Goal: Task Accomplishment & Management: Complete application form

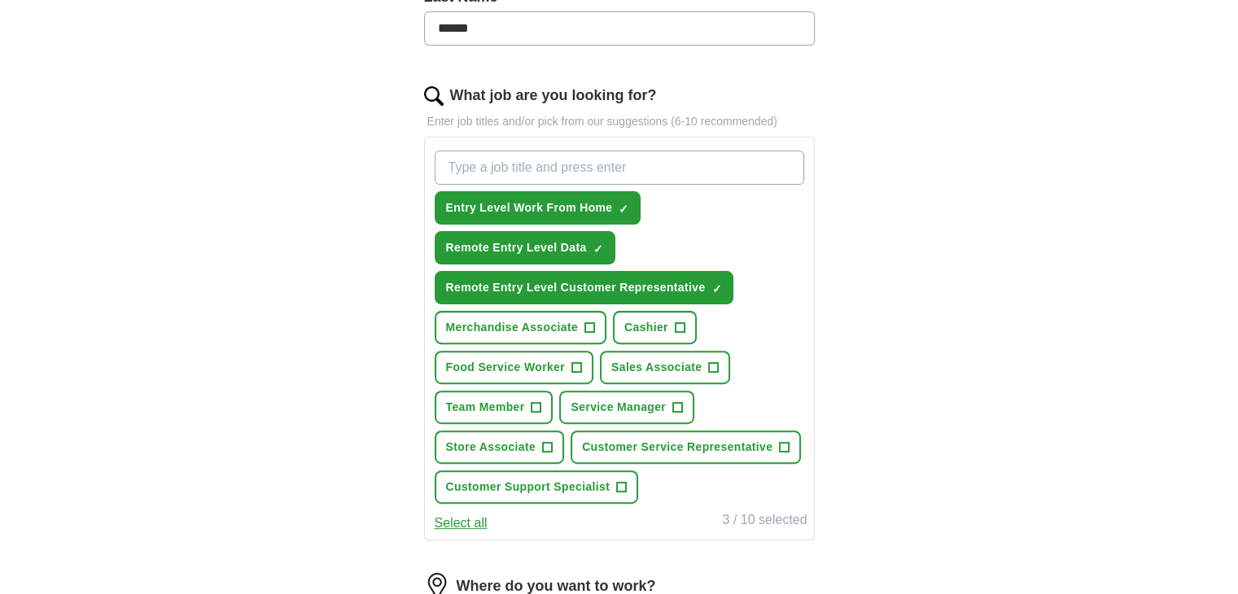
scroll to position [488, 0]
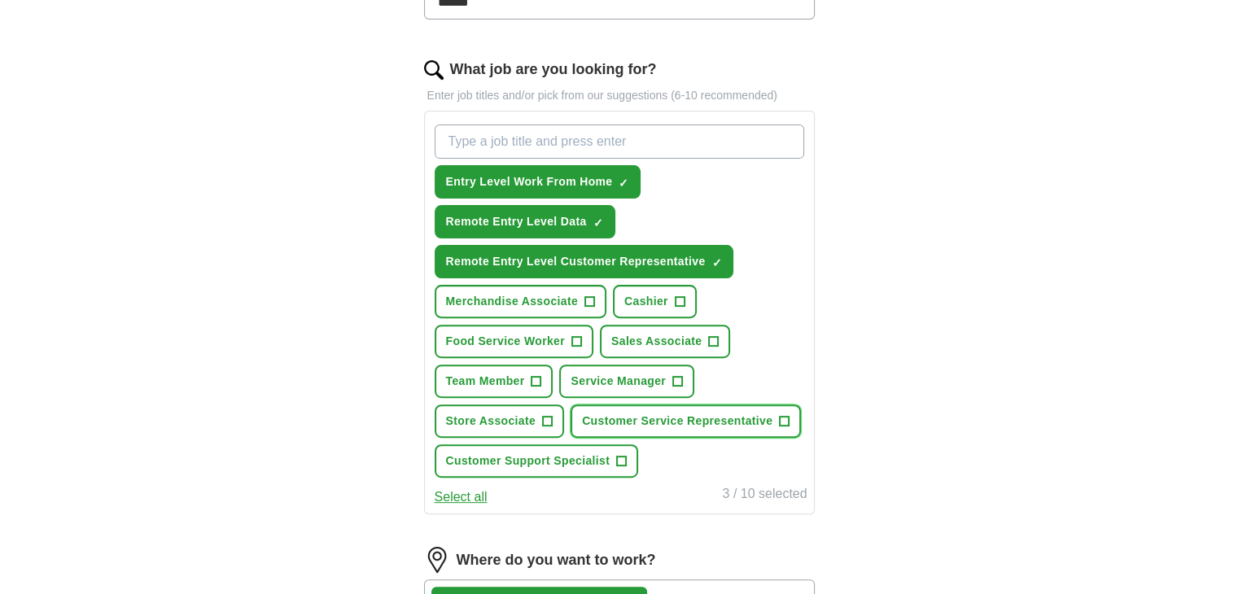
click at [785, 415] on span "+" at bounding box center [785, 421] width 10 height 13
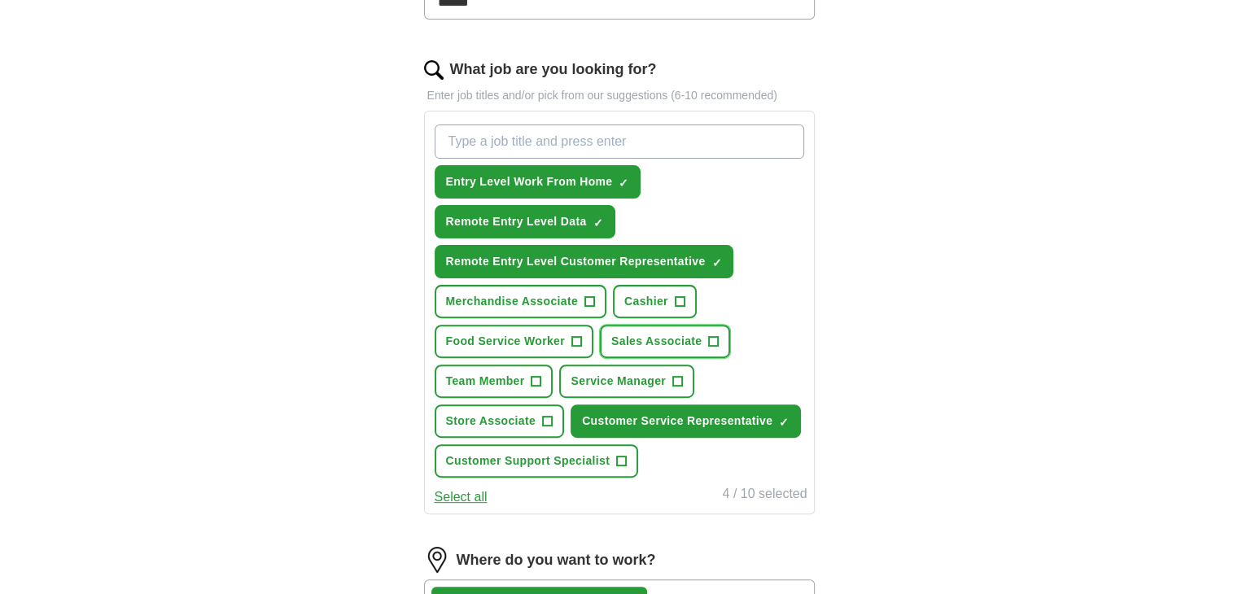
click at [712, 335] on span "+" at bounding box center [714, 341] width 10 height 13
click at [535, 375] on span "+" at bounding box center [537, 381] width 10 height 13
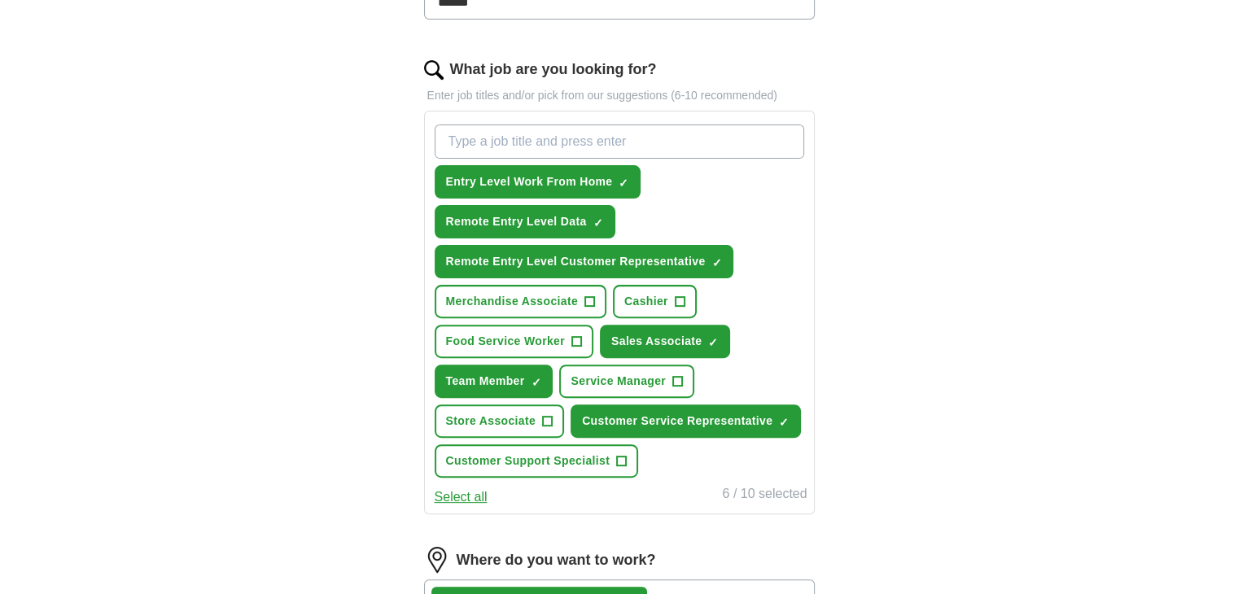
click at [693, 140] on input "What job are you looking for?" at bounding box center [620, 142] width 370 height 34
type input "work from home travel agent"
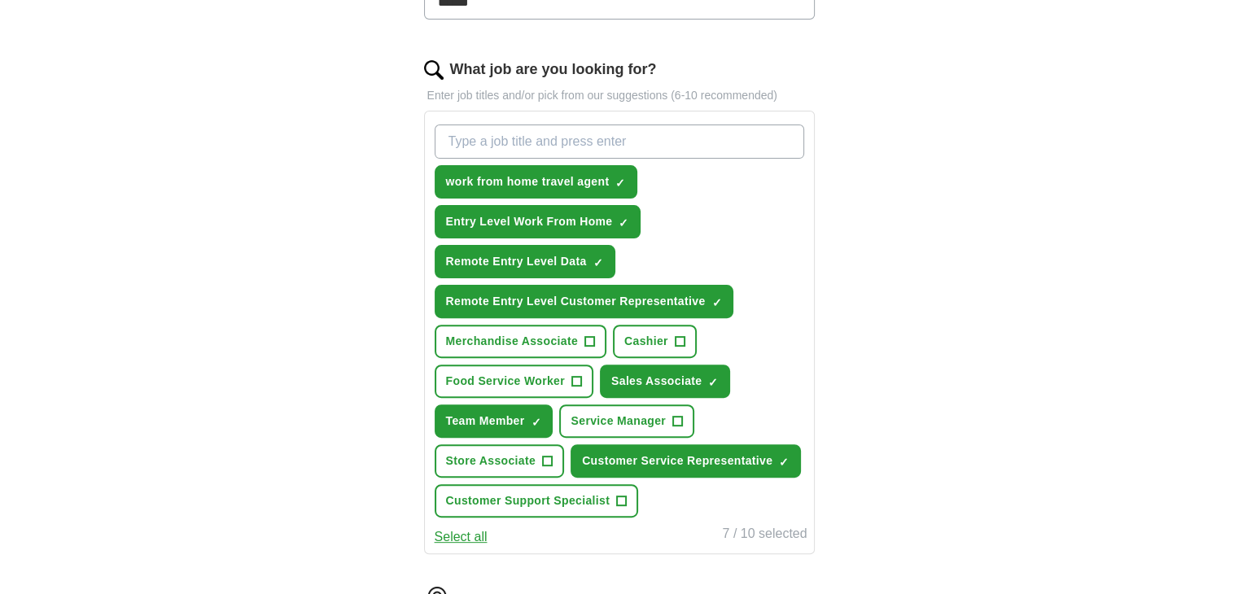
click at [709, 130] on input "What job are you looking for?" at bounding box center [620, 142] width 370 height 34
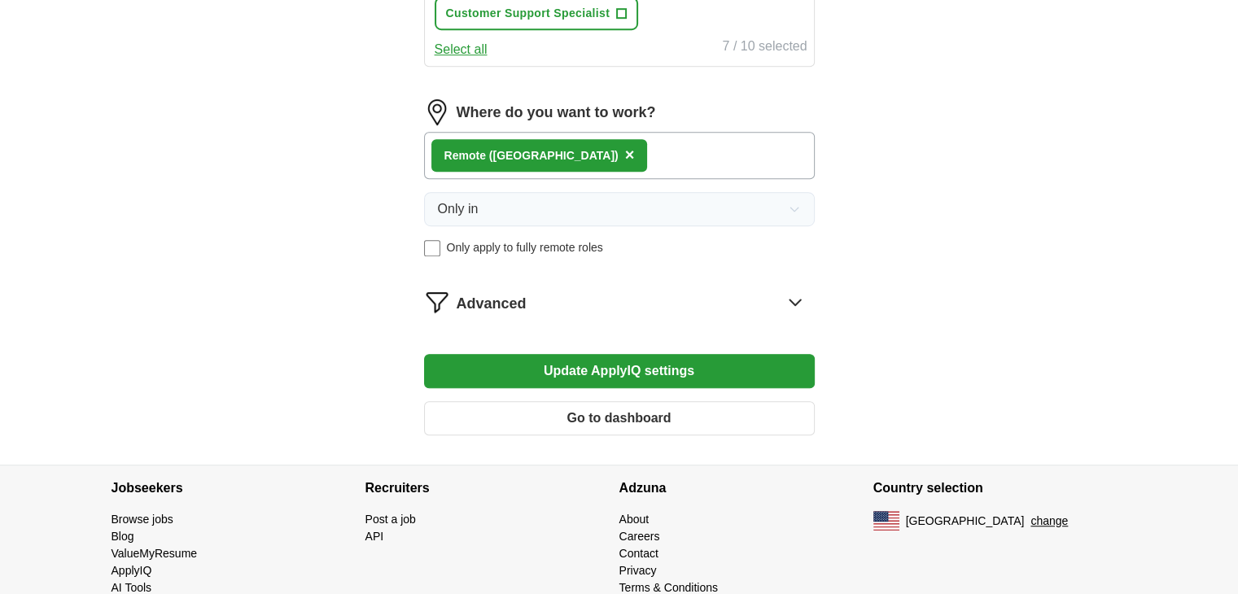
scroll to position [977, 0]
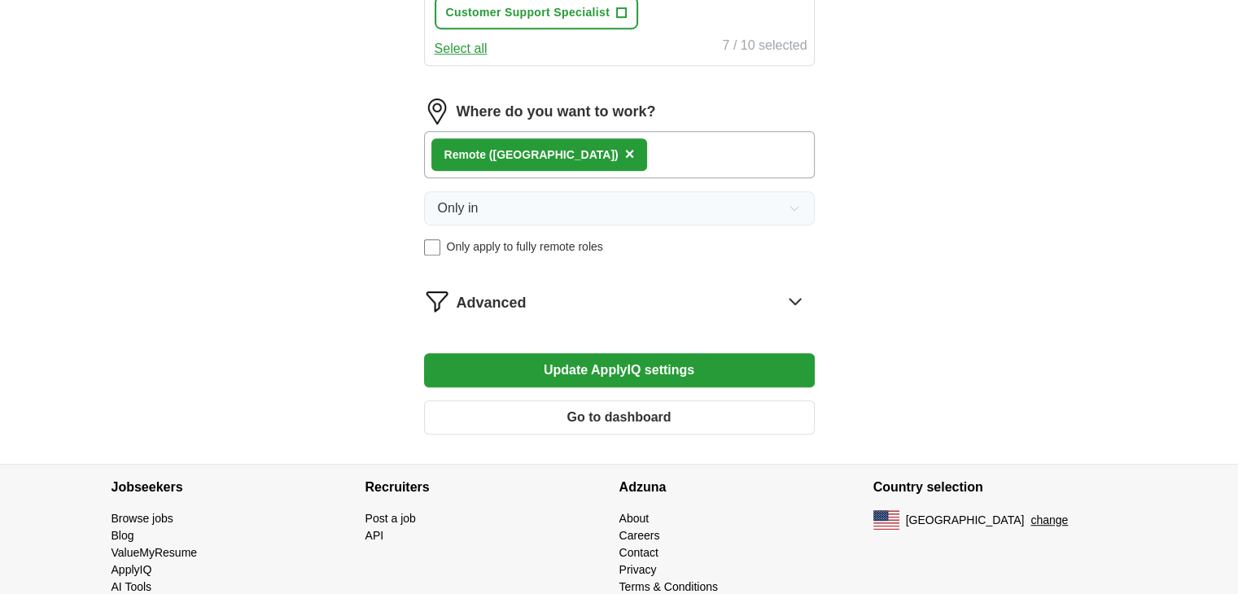
click at [798, 288] on icon at bounding box center [795, 301] width 26 height 26
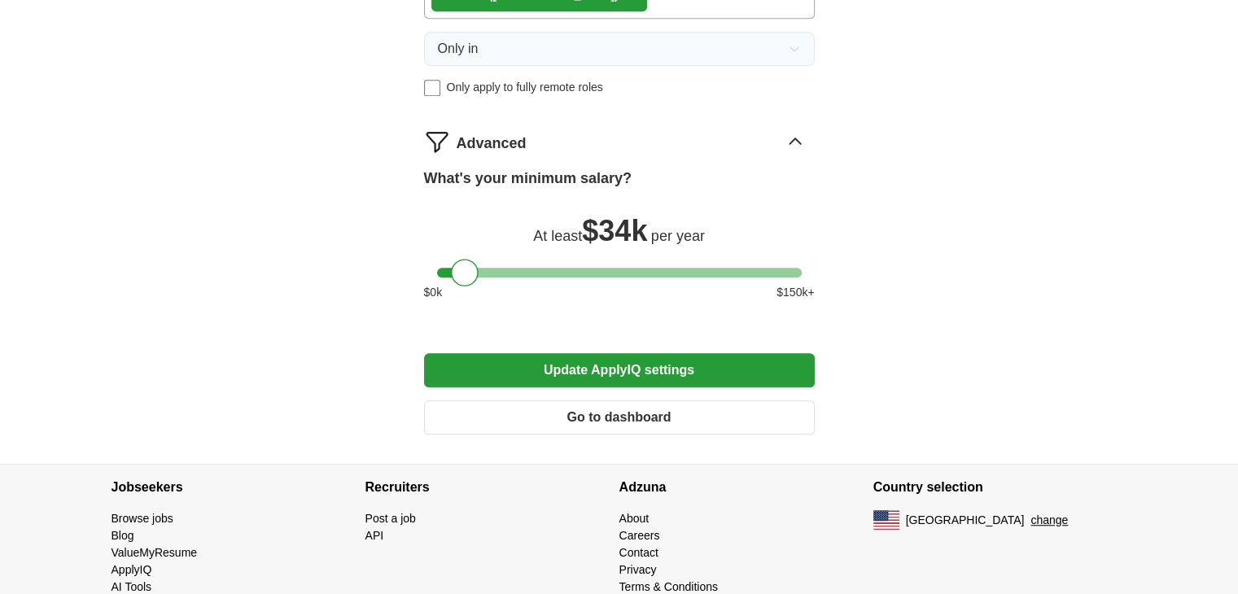
scroll to position [1140, 0]
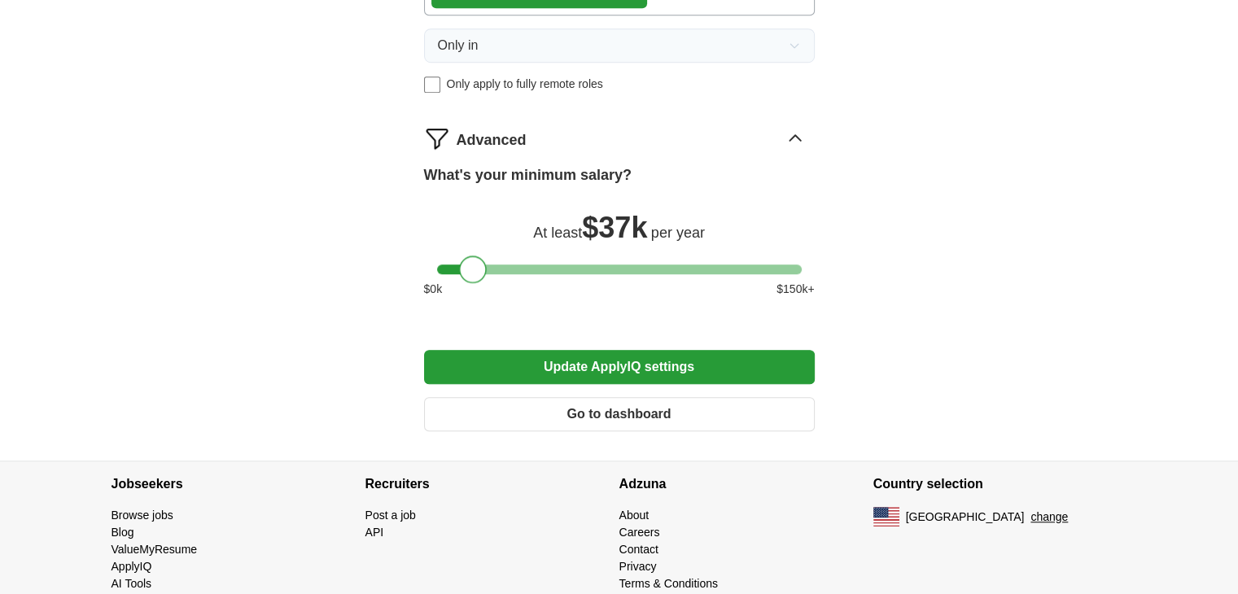
click at [468, 263] on div at bounding box center [473, 270] width 28 height 28
click at [568, 353] on button "Update ApplyIQ settings" at bounding box center [619, 367] width 391 height 34
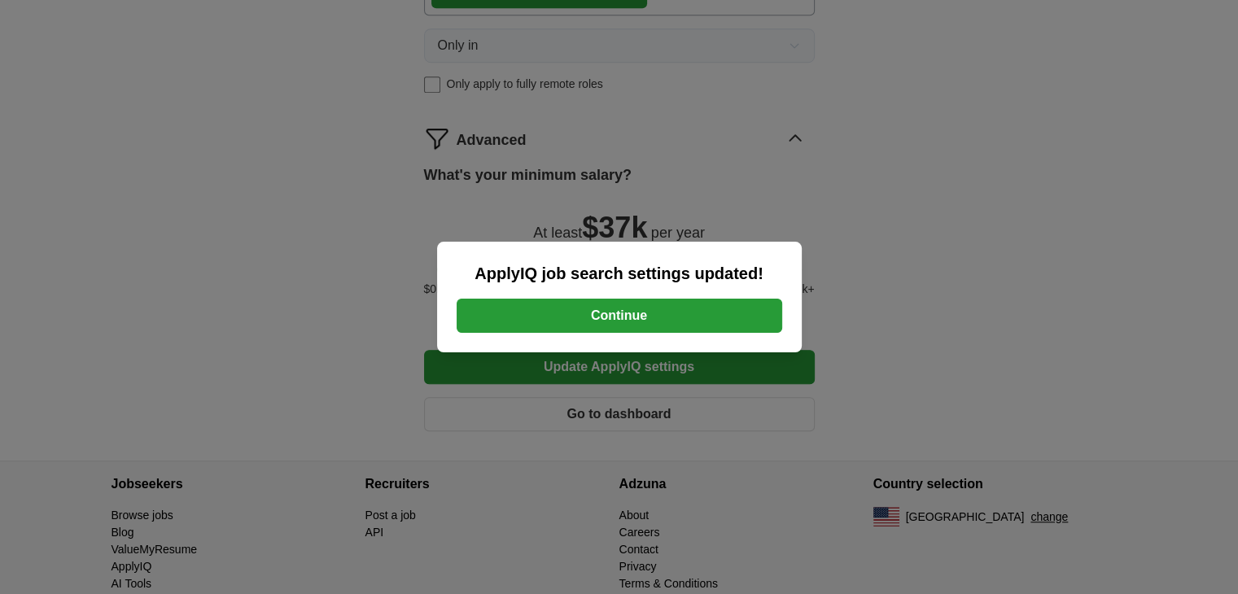
click at [727, 310] on button "Continue" at bounding box center [620, 316] width 326 height 34
